Goal: Information Seeking & Learning: Learn about a topic

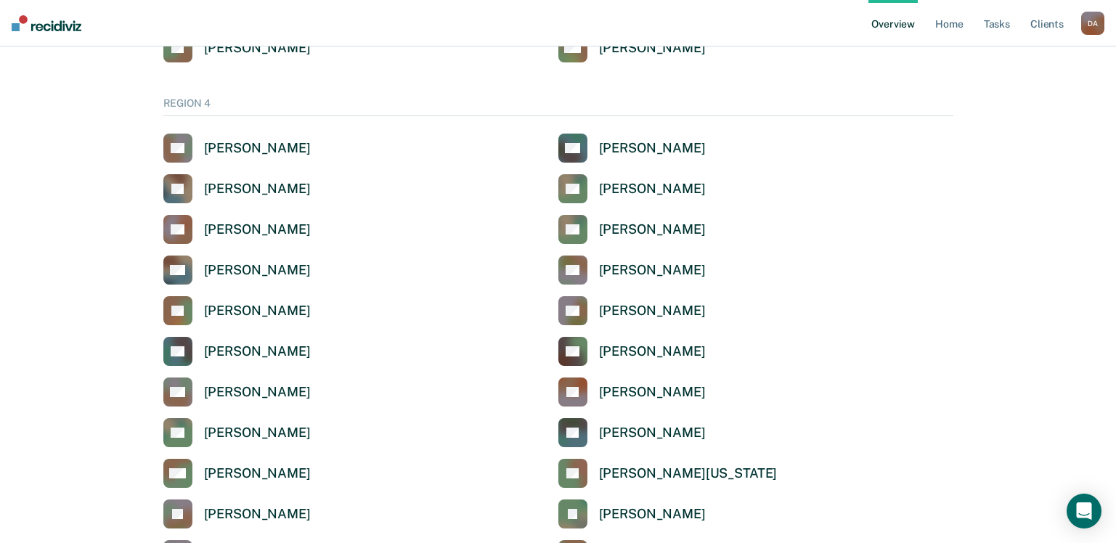
scroll to position [3703, 0]
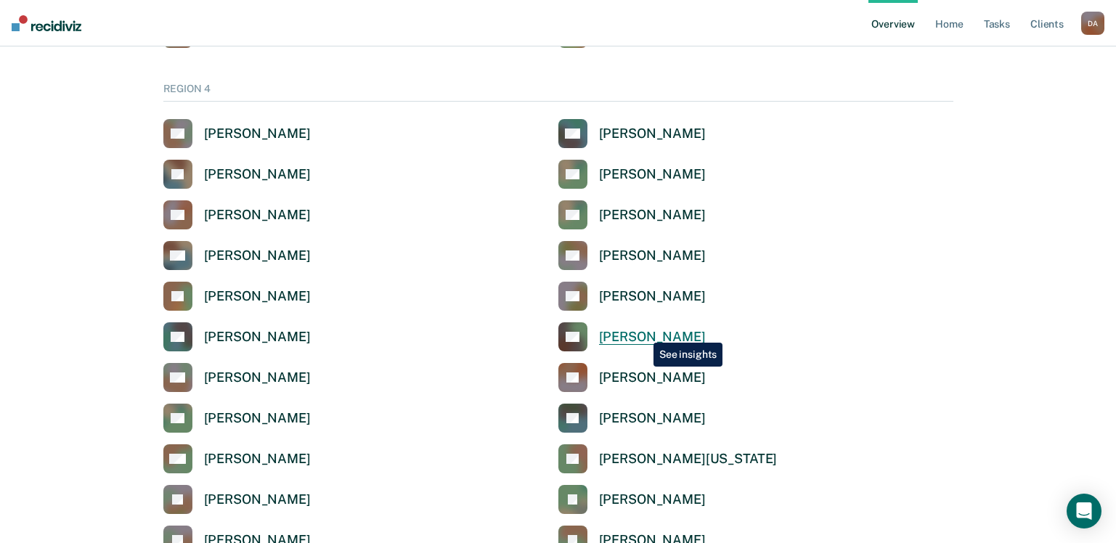
click at [643, 332] on div "[PERSON_NAME]" at bounding box center [652, 337] width 107 height 17
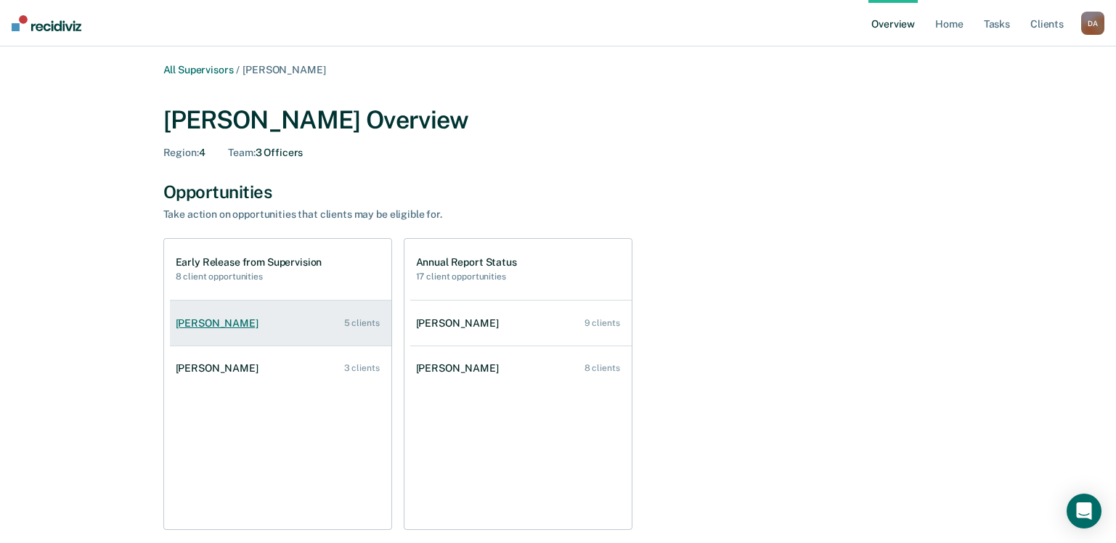
click at [264, 326] on div "[PERSON_NAME]" at bounding box center [220, 323] width 89 height 12
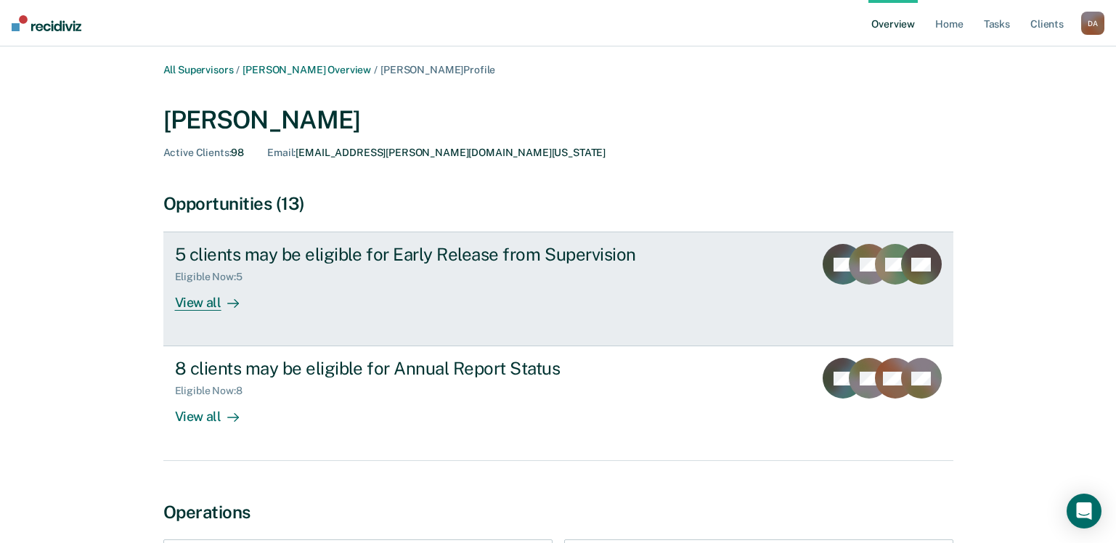
click at [197, 307] on div "View all" at bounding box center [215, 297] width 81 height 28
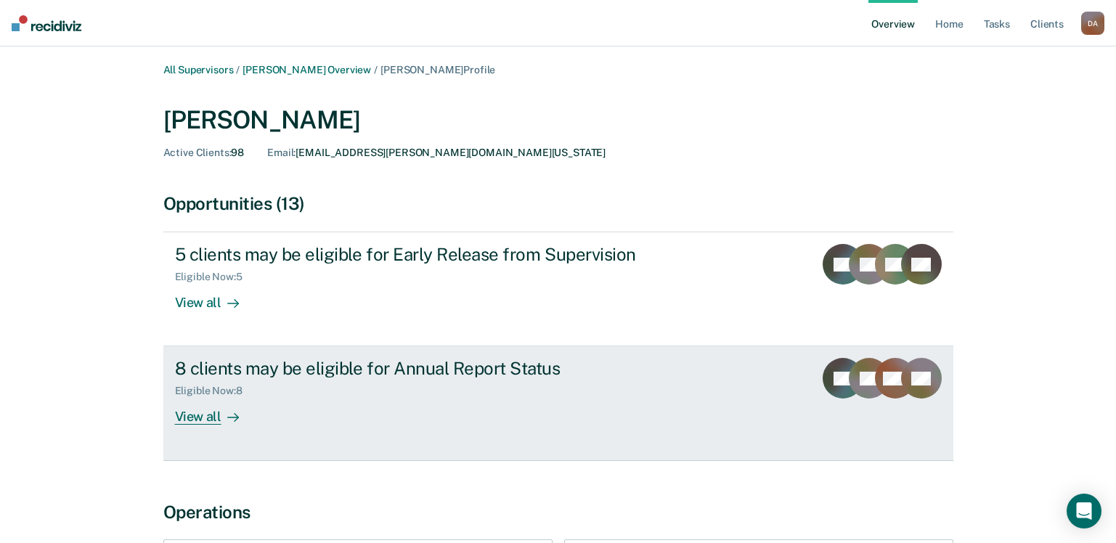
click at [208, 417] on div "View all" at bounding box center [215, 411] width 81 height 28
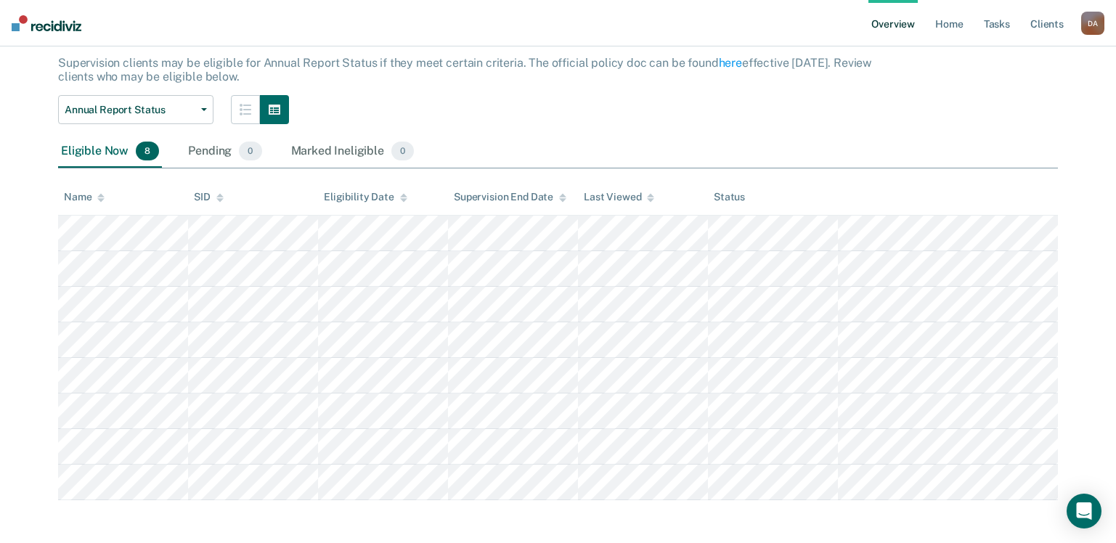
scroll to position [89, 0]
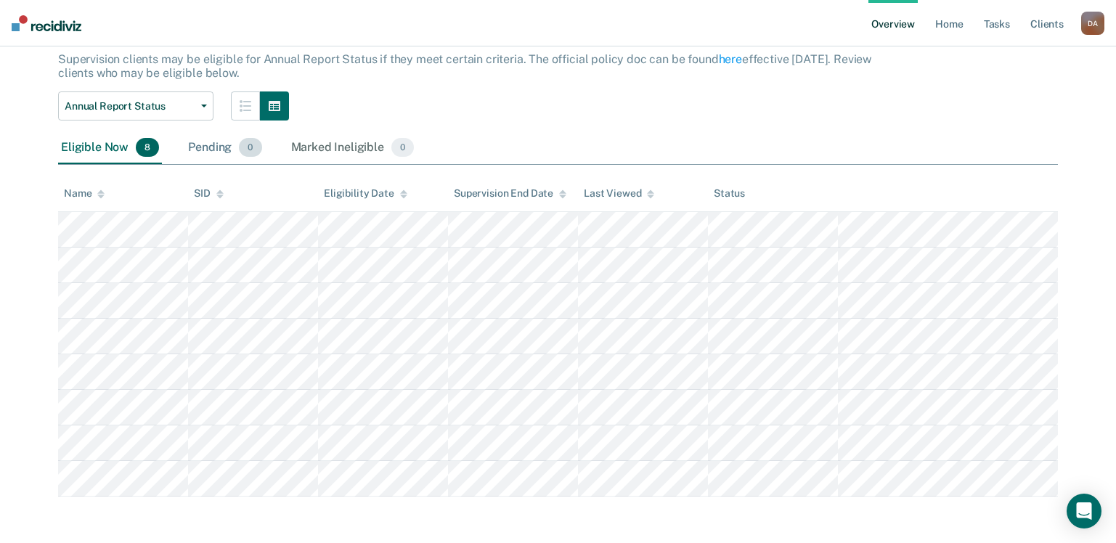
click at [203, 149] on div "Pending 0" at bounding box center [224, 148] width 79 height 32
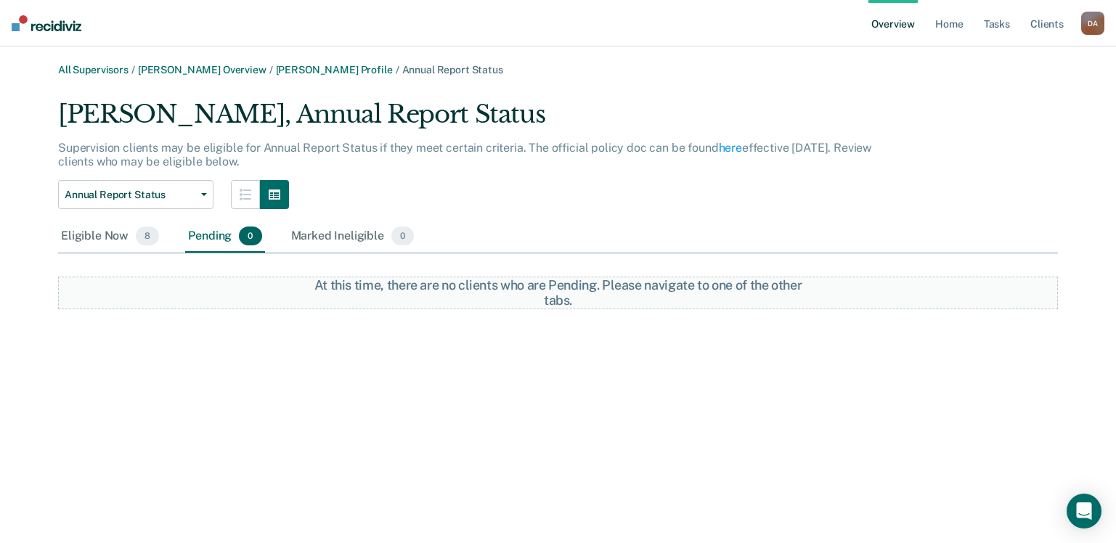
scroll to position [0, 0]
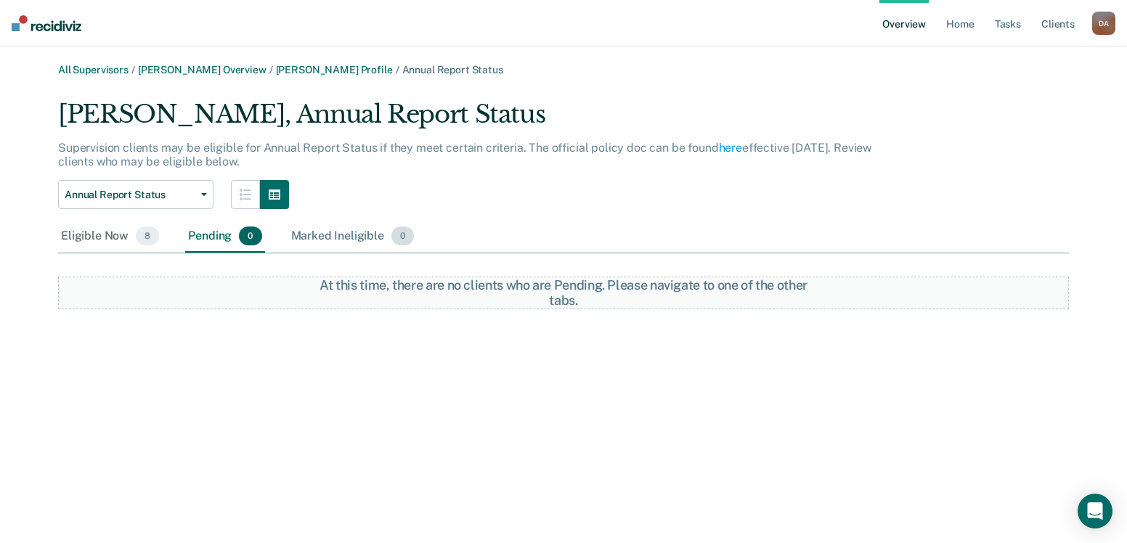
click at [316, 237] on div "Marked Ineligible 0" at bounding box center [352, 237] width 129 height 32
click at [207, 239] on div "Pending 0" at bounding box center [224, 237] width 79 height 32
click at [144, 234] on span "8" at bounding box center [147, 236] width 23 height 19
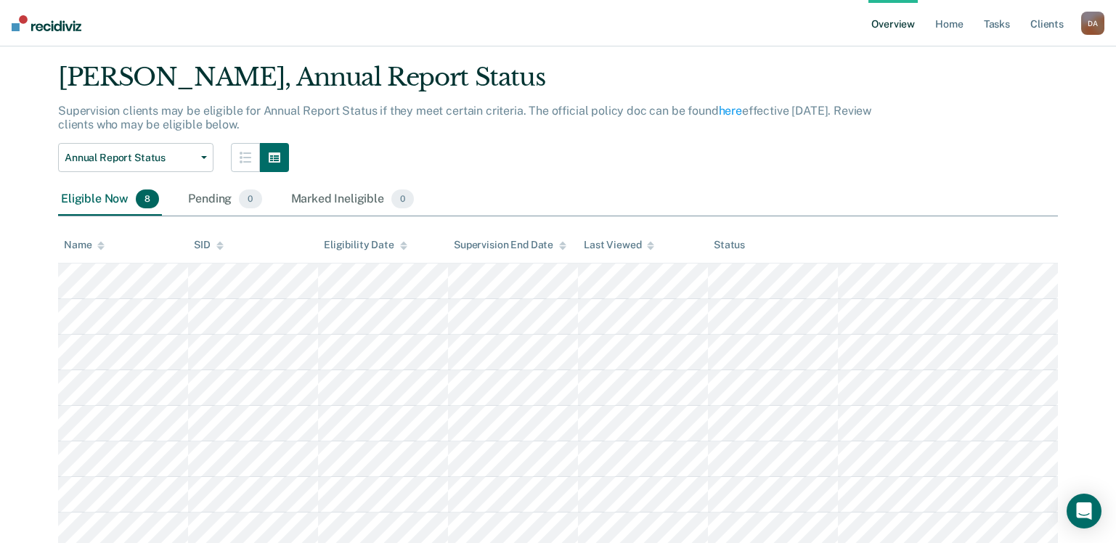
scroll to position [73, 0]
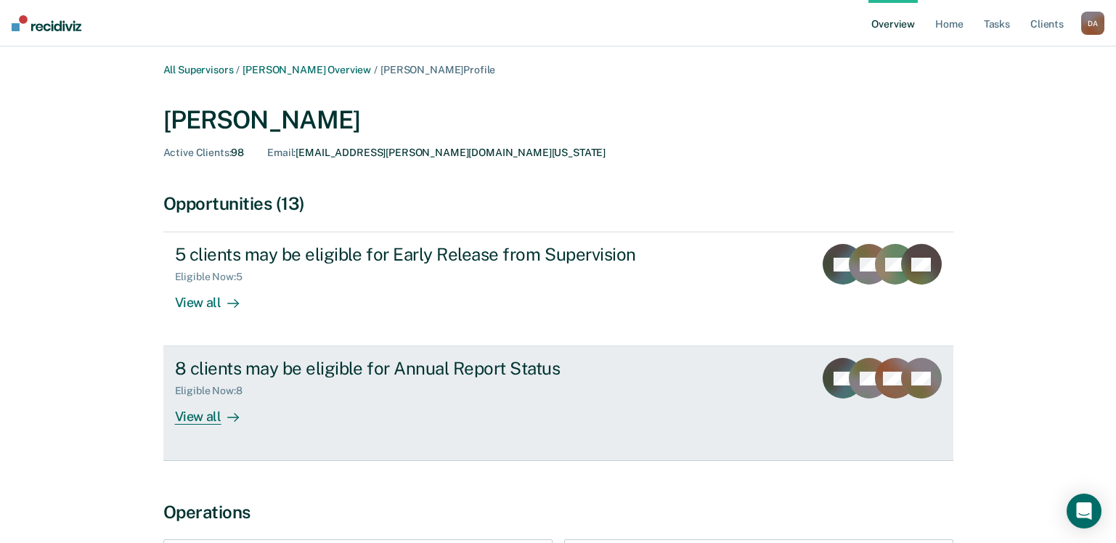
scroll to position [145, 0]
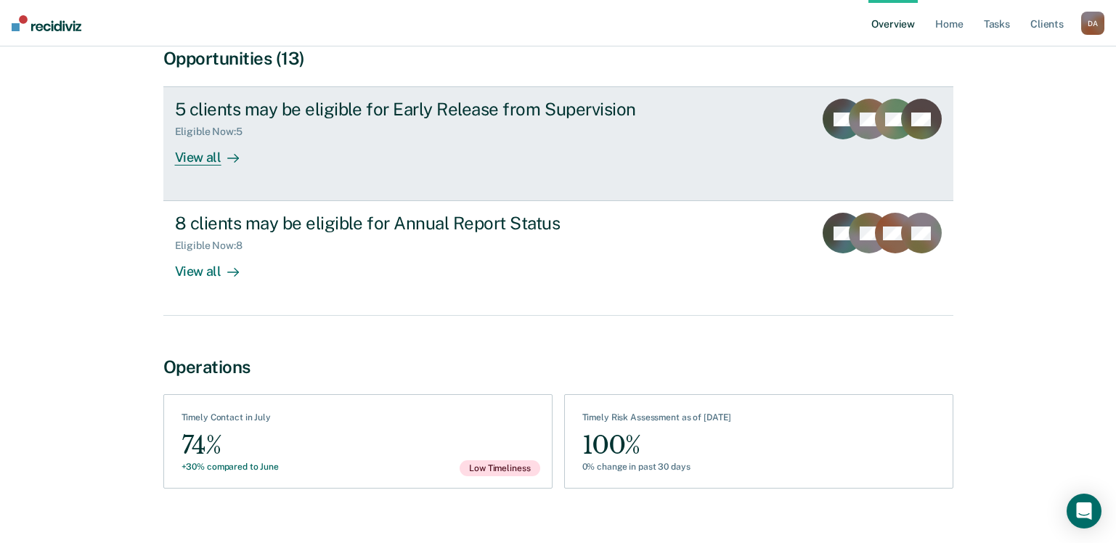
click at [194, 160] on div "View all" at bounding box center [215, 152] width 81 height 28
